Goal: Task Accomplishment & Management: Manage account settings

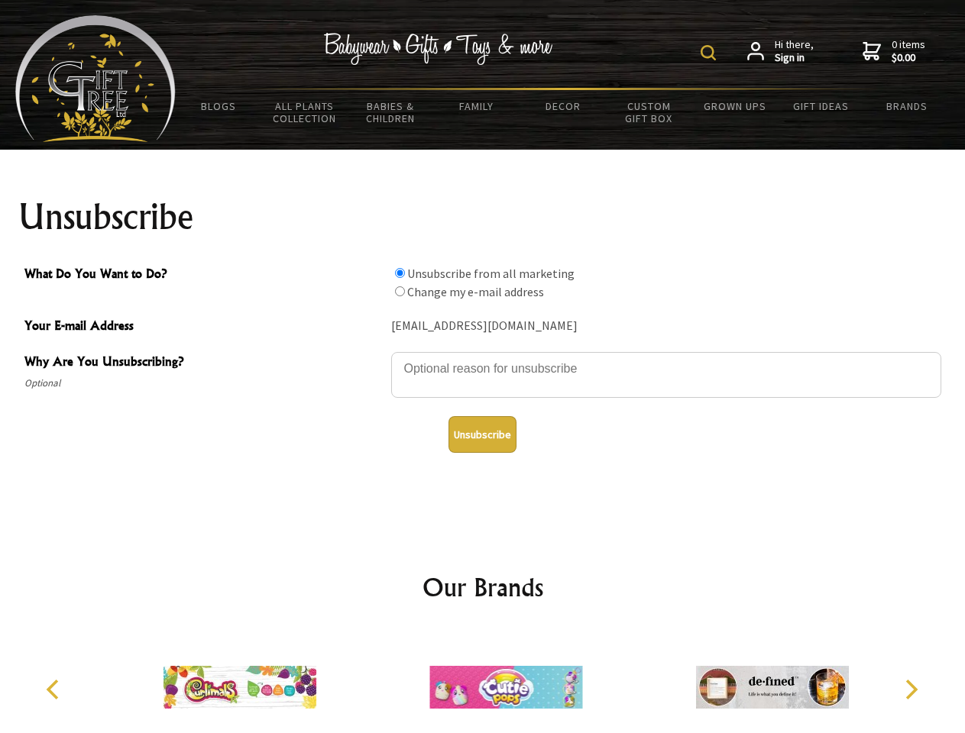
click at [710, 53] on img at bounding box center [707, 52] width 15 height 15
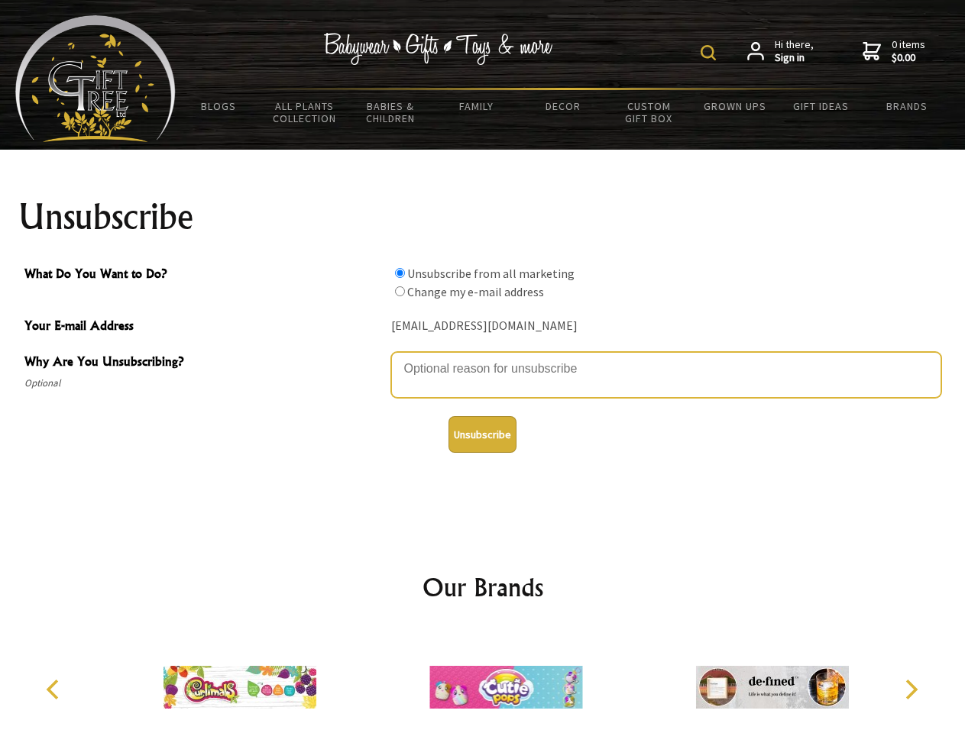
click at [483, 357] on textarea "Why Are You Unsubscribing?" at bounding box center [666, 375] width 550 height 46
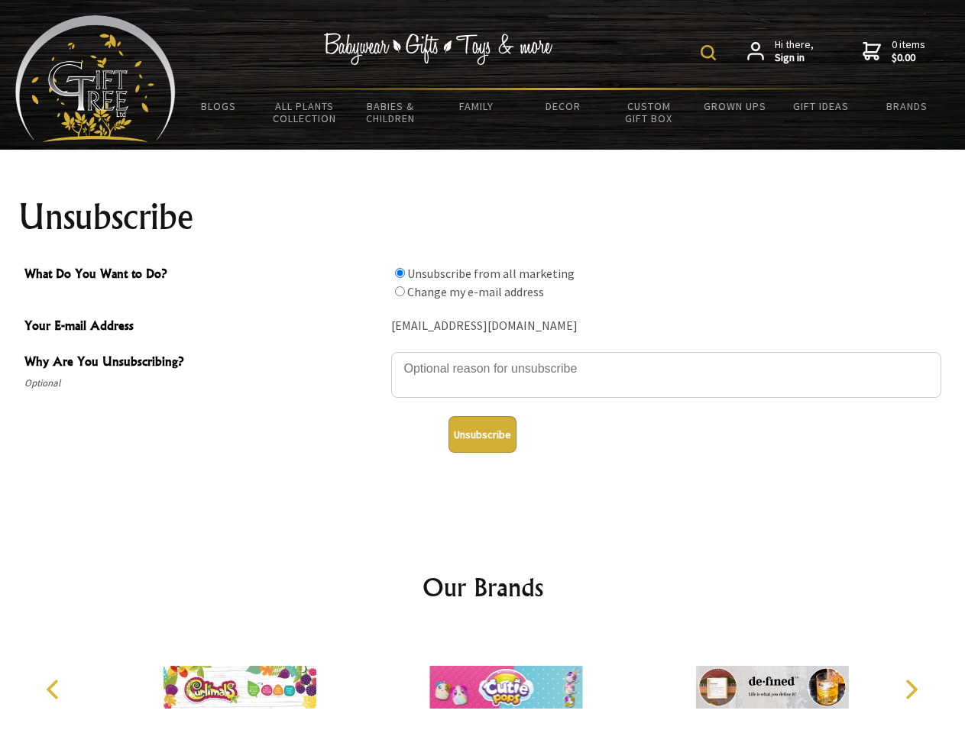
click at [400, 273] on input "What Do You Want to Do?" at bounding box center [400, 273] width 10 height 10
click at [400, 291] on input "What Do You Want to Do?" at bounding box center [400, 291] width 10 height 10
click at [482, 435] on button "Unsubscribe" at bounding box center [482, 434] width 68 height 37
click at [55, 690] on icon "Previous" at bounding box center [54, 690] width 20 height 20
click at [911, 690] on icon "Next" at bounding box center [910, 690] width 20 height 20
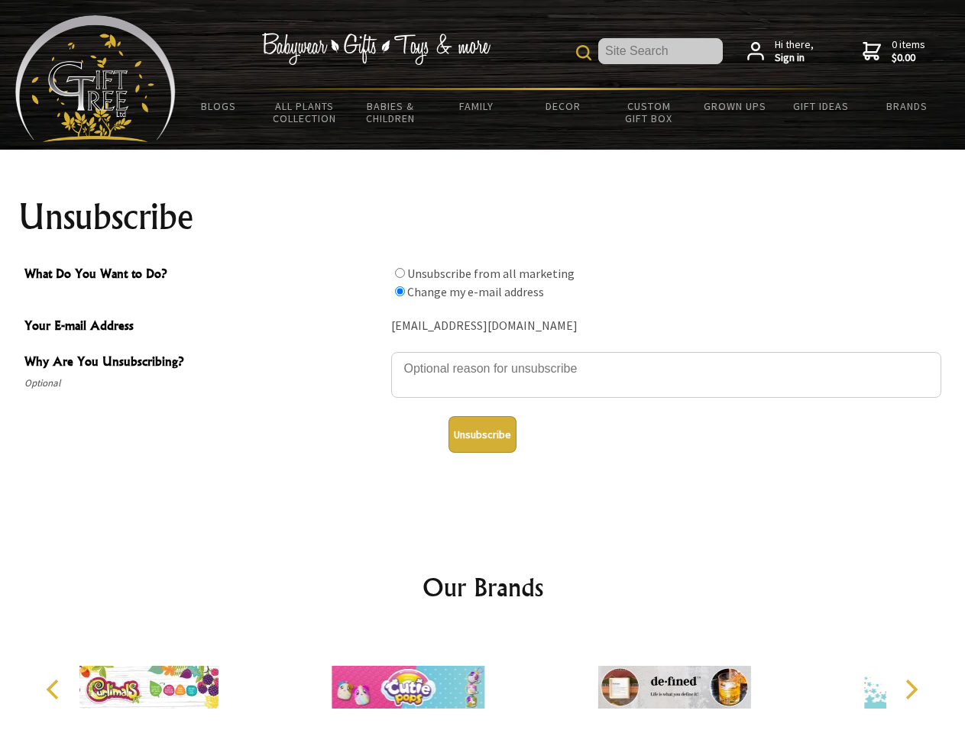
radio input "true"
